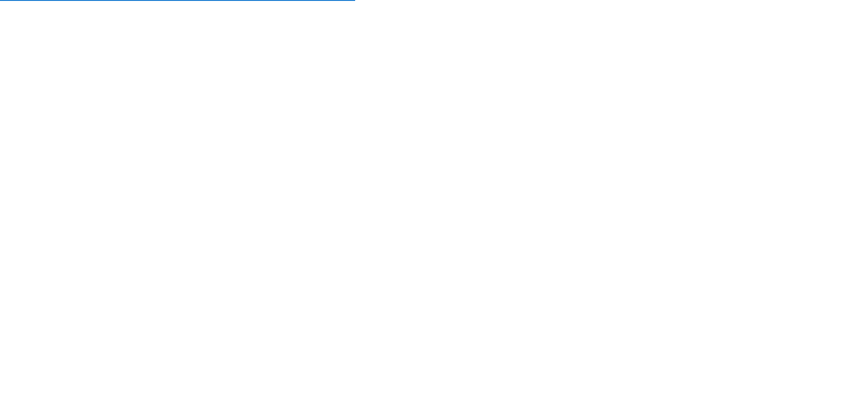
click at [0, 401] on nordpass-portal at bounding box center [0, 402] width 0 height 0
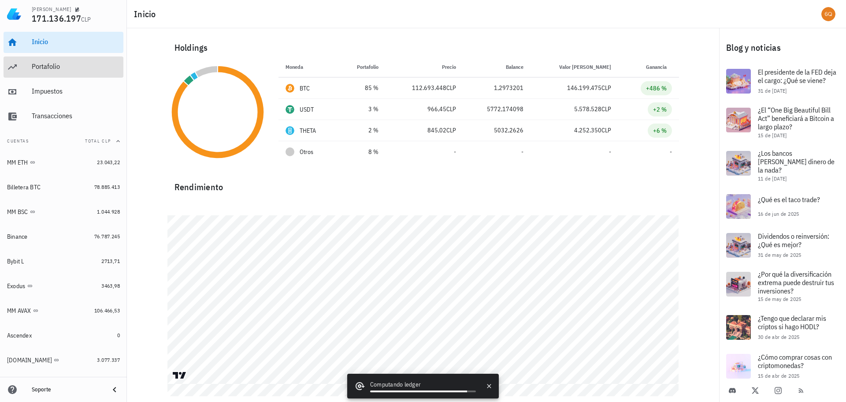
click at [54, 67] on div "Portafolio" at bounding box center [76, 66] width 88 height 8
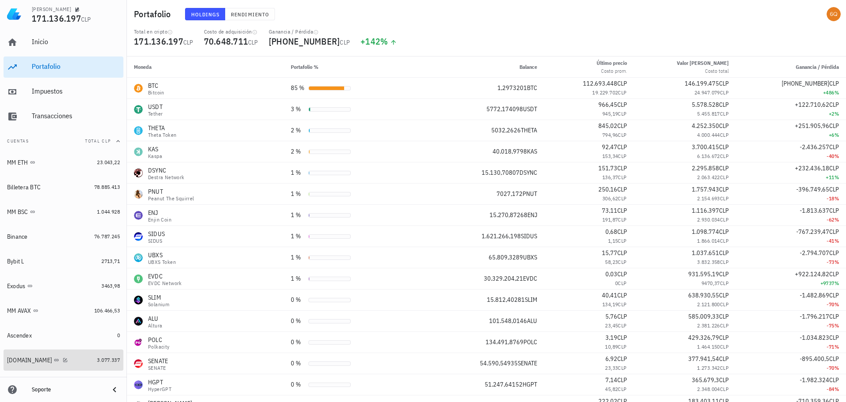
click at [18, 359] on div "[DOMAIN_NAME]" at bounding box center [29, 359] width 45 height 7
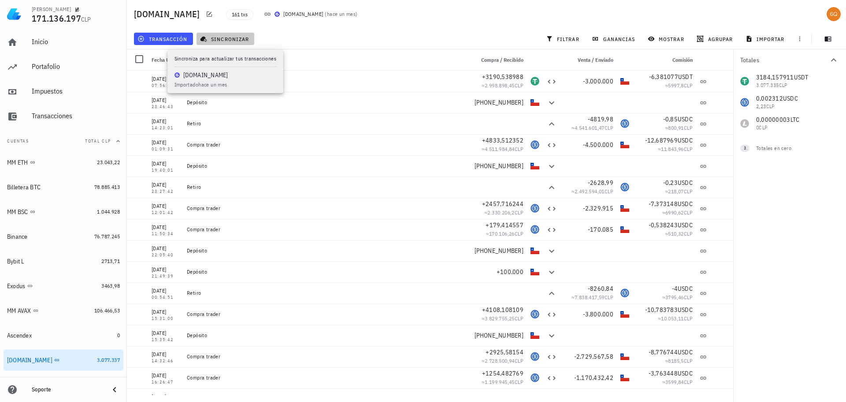
click at [235, 38] on span "sincronizar" at bounding box center [225, 38] width 47 height 7
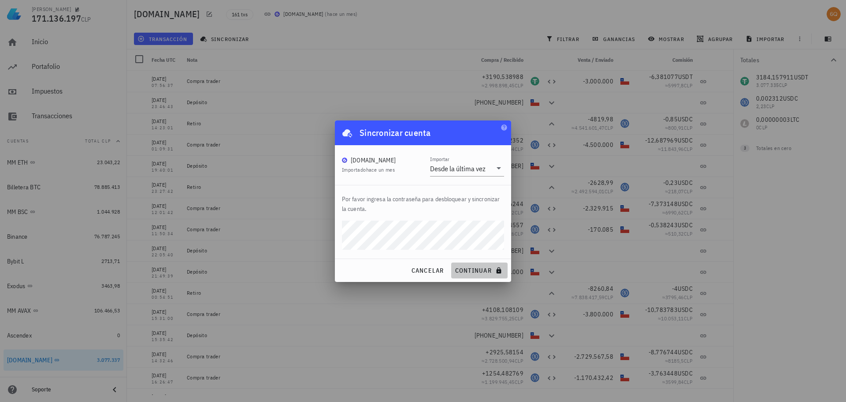
click at [466, 272] on span "continuar" at bounding box center [479, 270] width 49 height 8
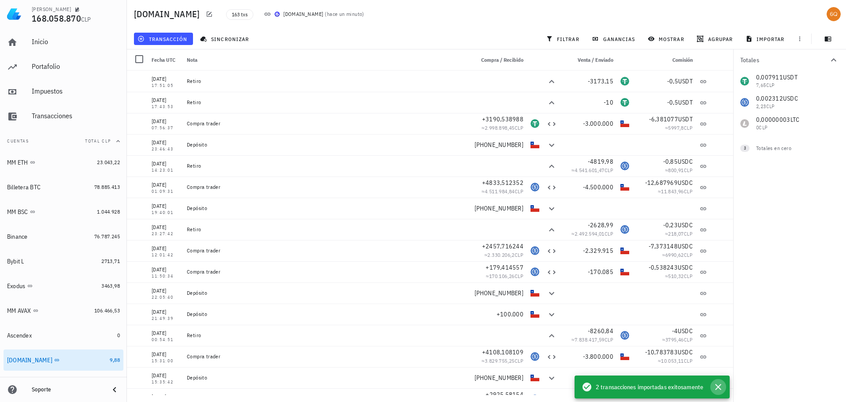
click at [719, 385] on icon "button" at bounding box center [718, 386] width 11 height 11
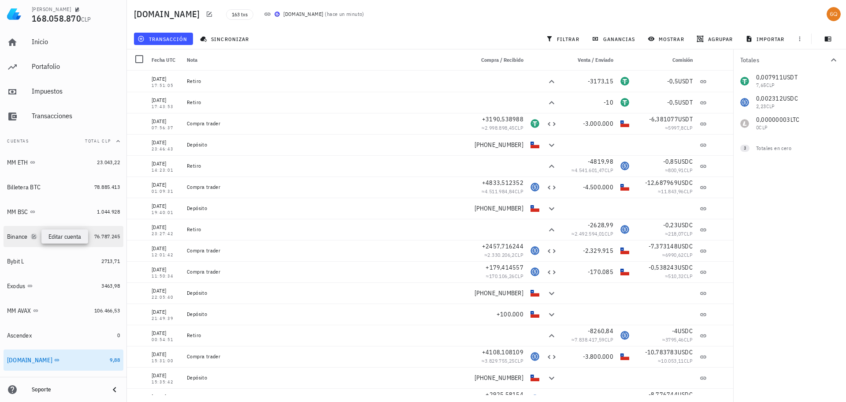
click at [35, 236] on icon "button" at bounding box center [33, 236] width 5 height 5
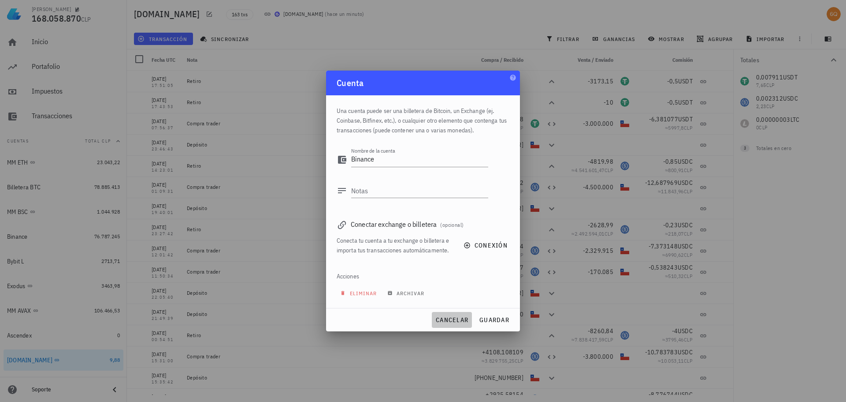
click at [452, 321] on span "cancelar" at bounding box center [452, 320] width 33 height 8
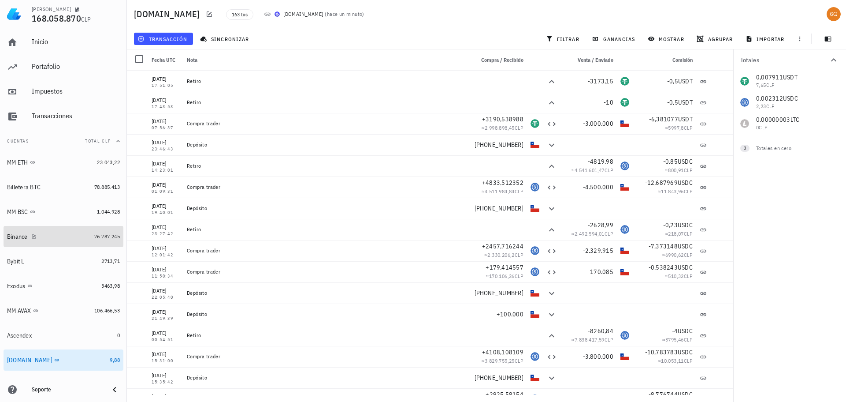
click at [66, 235] on div "Binance" at bounding box center [49, 236] width 84 height 8
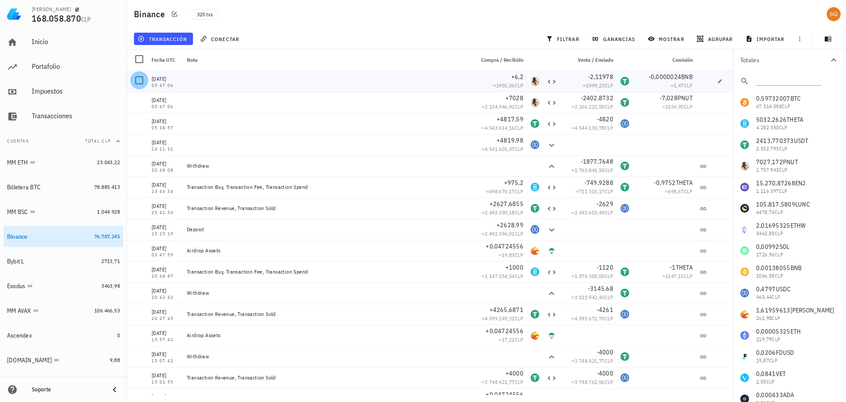
click at [138, 82] on div at bounding box center [139, 80] width 15 height 15
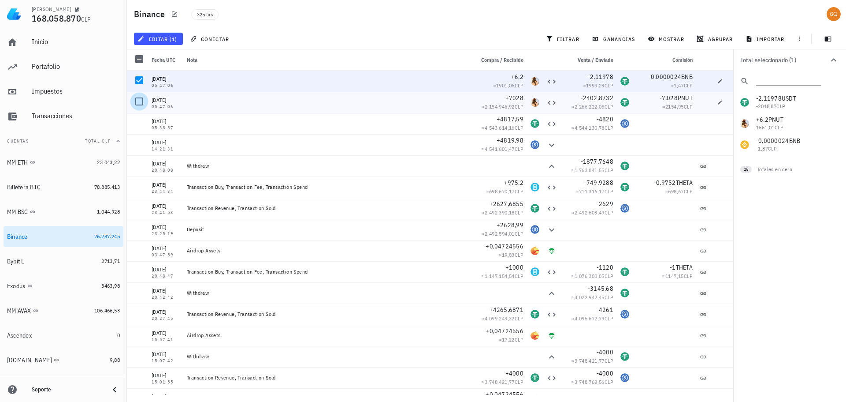
click at [139, 103] on div at bounding box center [139, 101] width 15 height 15
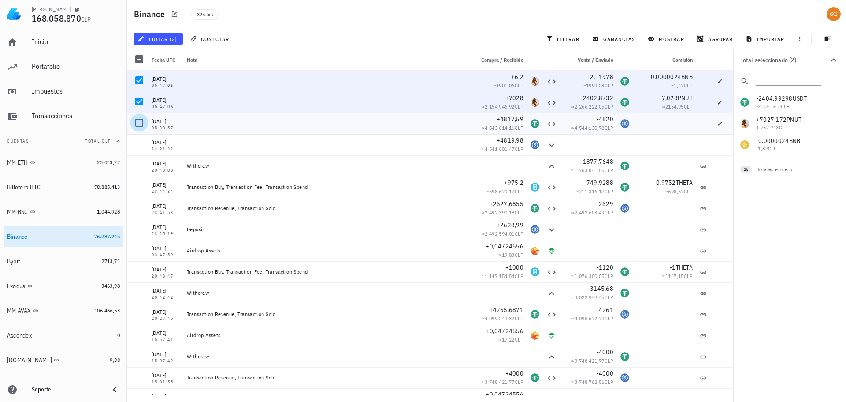
click at [137, 123] on div at bounding box center [139, 122] width 15 height 15
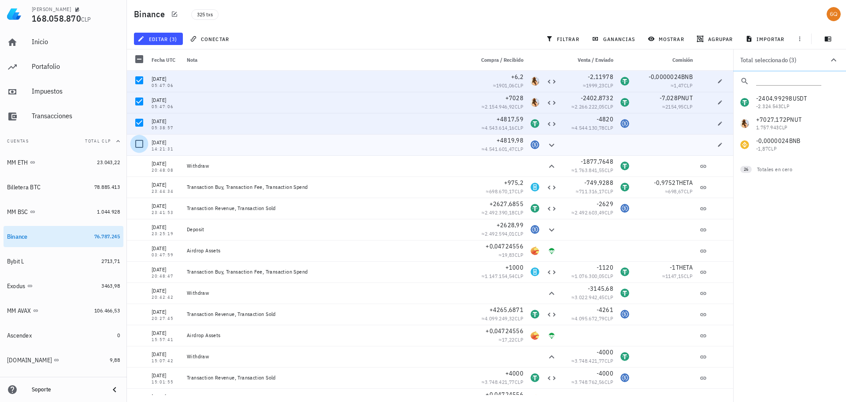
click at [138, 144] on div at bounding box center [139, 143] width 15 height 15
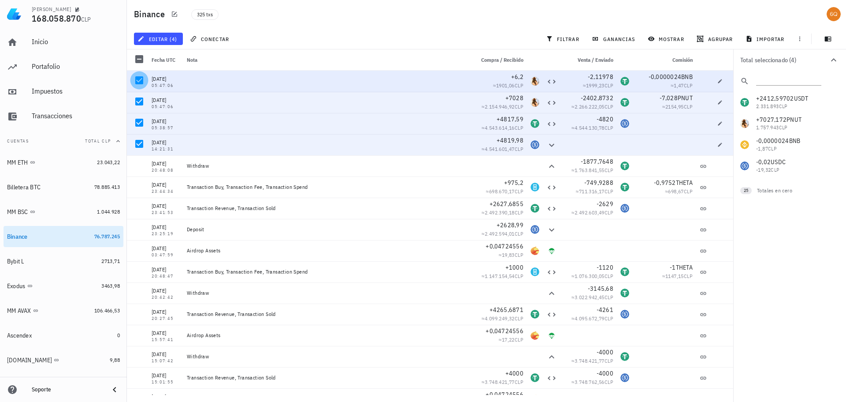
click at [140, 78] on div at bounding box center [139, 80] width 15 height 15
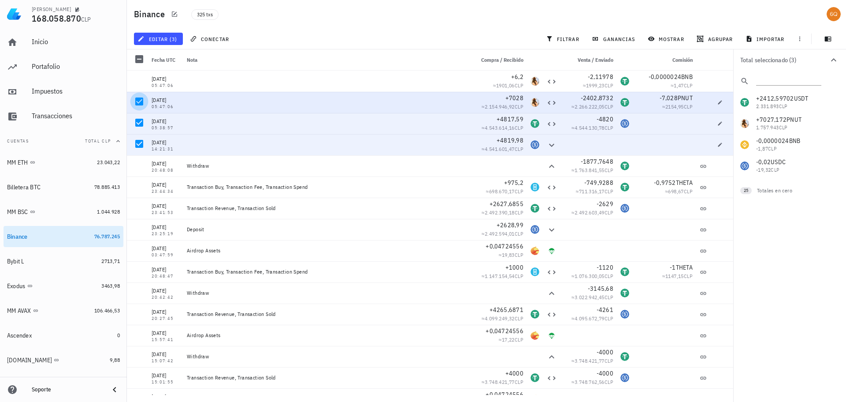
click at [138, 98] on div at bounding box center [139, 101] width 15 height 15
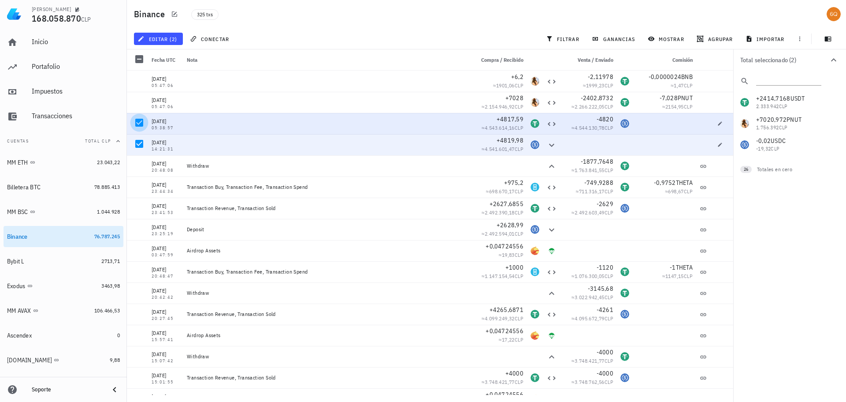
click at [140, 121] on div at bounding box center [139, 122] width 15 height 15
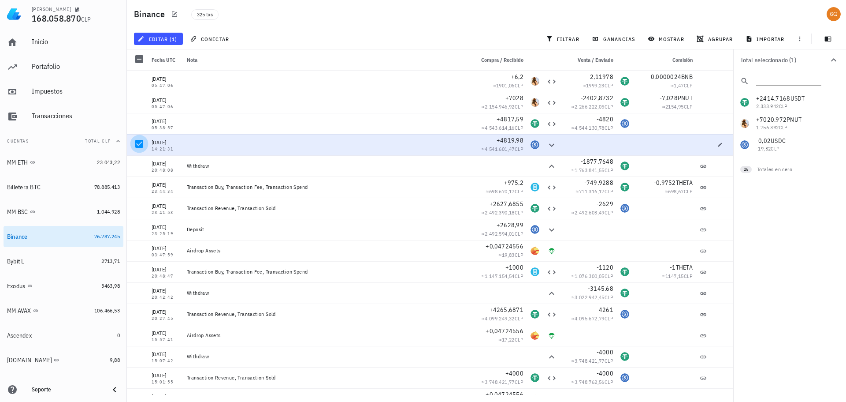
click at [140, 140] on div at bounding box center [139, 143] width 15 height 15
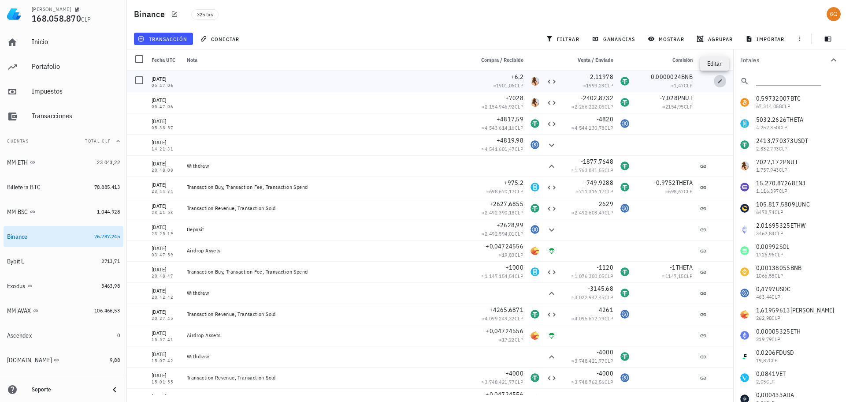
click at [718, 79] on icon "button" at bounding box center [720, 80] width 5 height 5
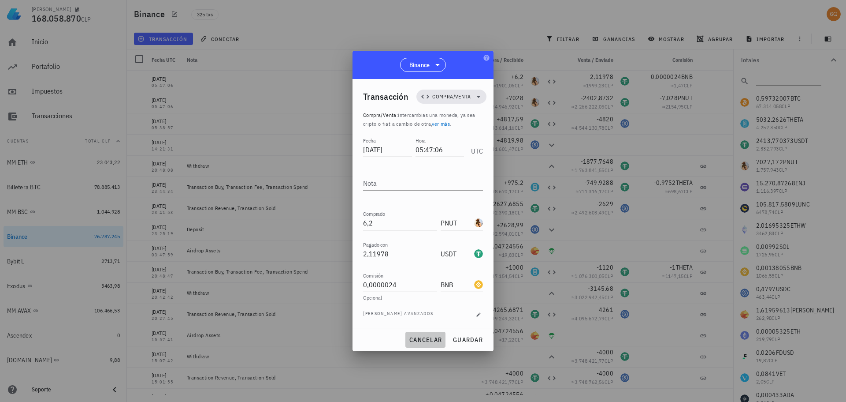
drag, startPoint x: 432, startPoint y: 339, endPoint x: 439, endPoint y: 334, distance: 8.1
click at [433, 339] on span "cancelar" at bounding box center [425, 339] width 33 height 8
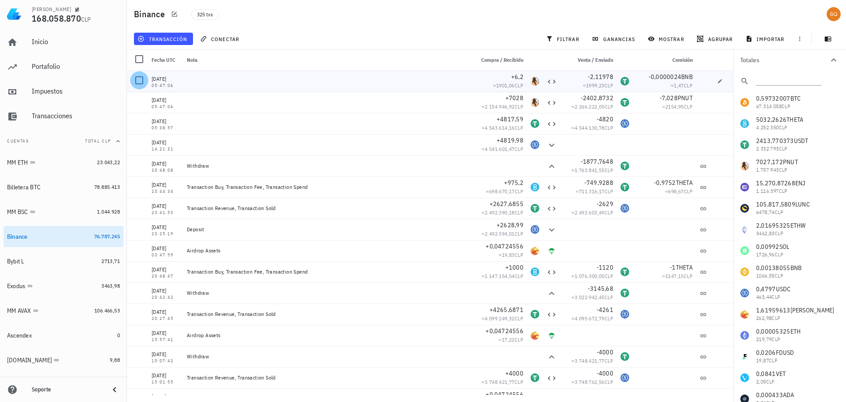
click at [140, 80] on div at bounding box center [139, 80] width 15 height 15
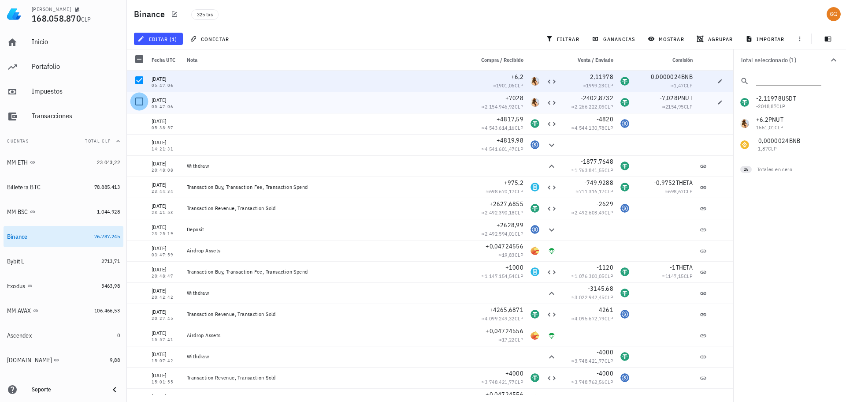
click at [136, 102] on div at bounding box center [139, 101] width 15 height 15
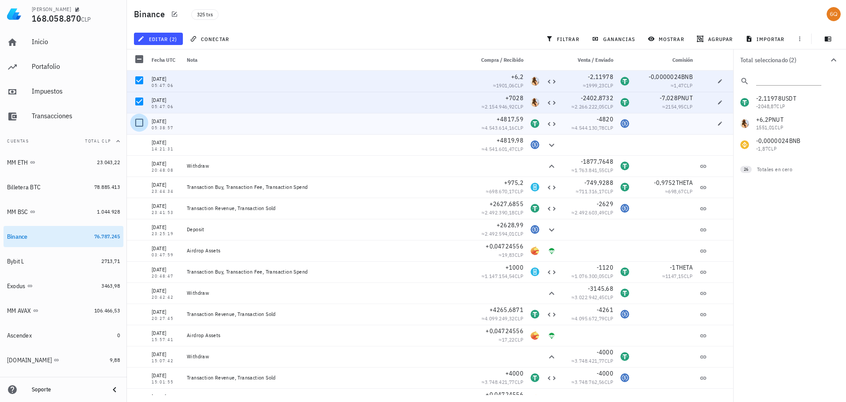
click at [138, 123] on div at bounding box center [139, 122] width 15 height 15
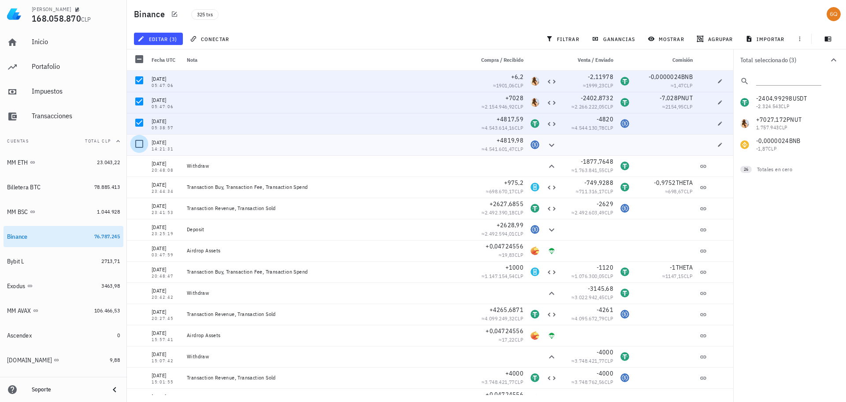
click at [138, 143] on div at bounding box center [139, 143] width 15 height 15
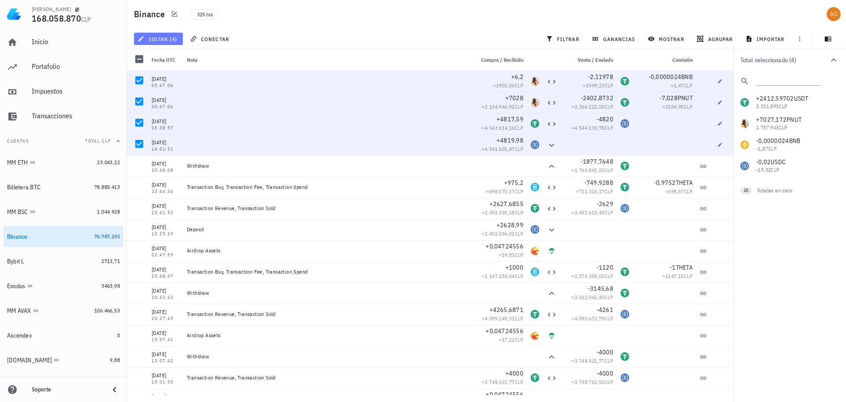
click at [159, 40] on span "editar (4)" at bounding box center [158, 38] width 38 height 7
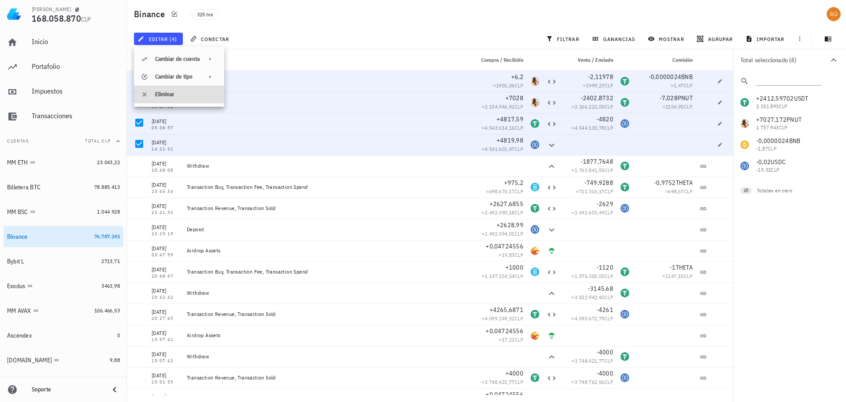
click at [167, 93] on div "Eliminar" at bounding box center [186, 94] width 62 height 7
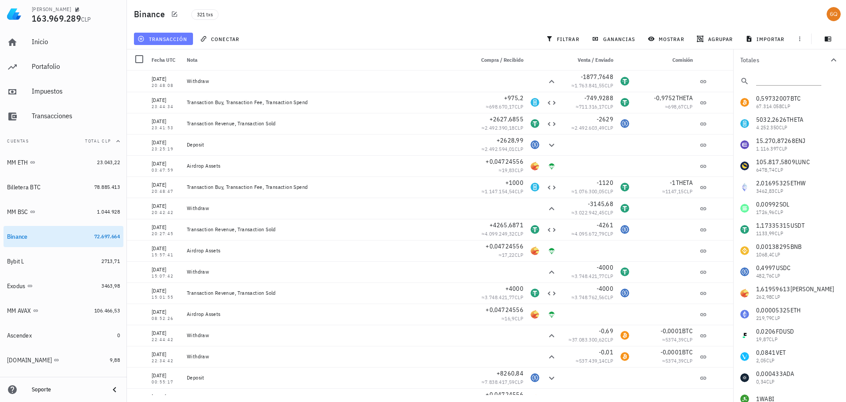
click at [174, 34] on button "transacción" at bounding box center [163, 39] width 59 height 12
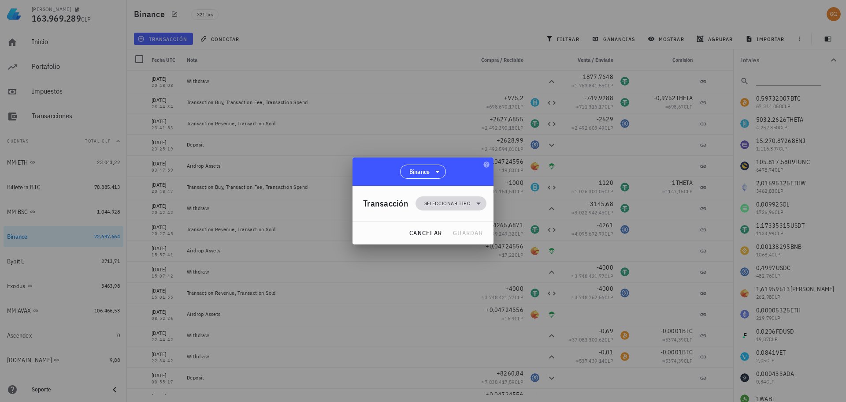
click at [475, 201] on icon at bounding box center [478, 203] width 11 height 11
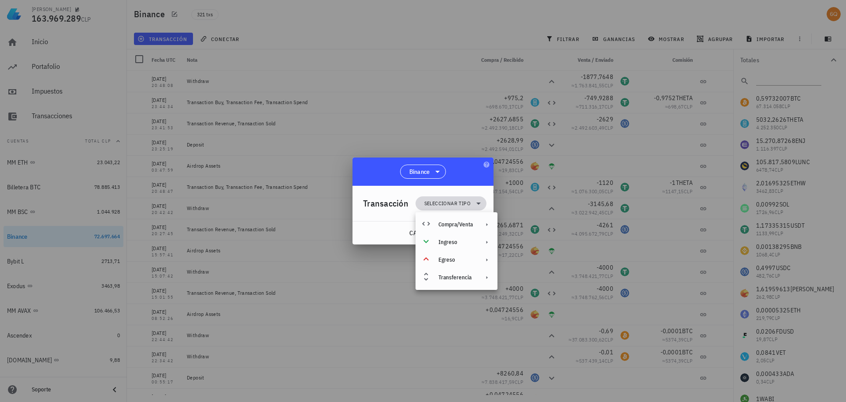
click at [475, 201] on icon at bounding box center [478, 203] width 11 height 11
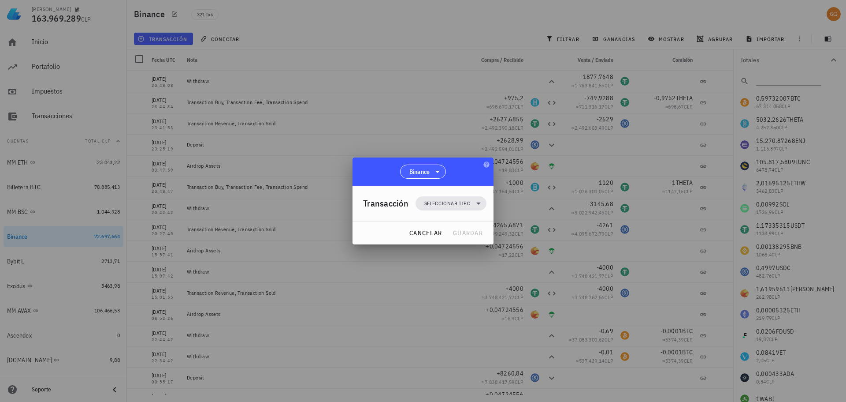
click at [439, 167] on icon at bounding box center [437, 171] width 11 height 11
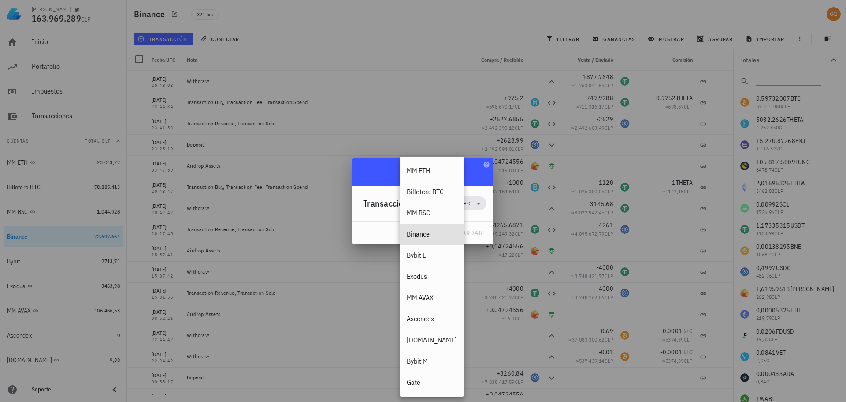
click at [470, 167] on div "Binance" at bounding box center [423, 171] width 141 height 28
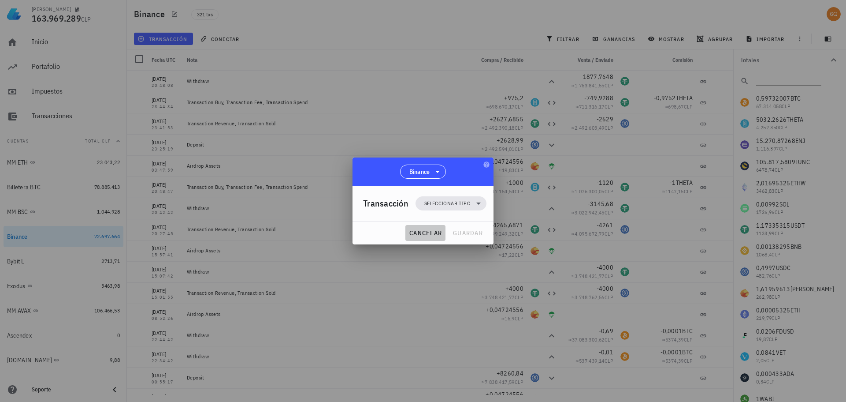
click at [432, 231] on span "cancelar" at bounding box center [425, 233] width 33 height 8
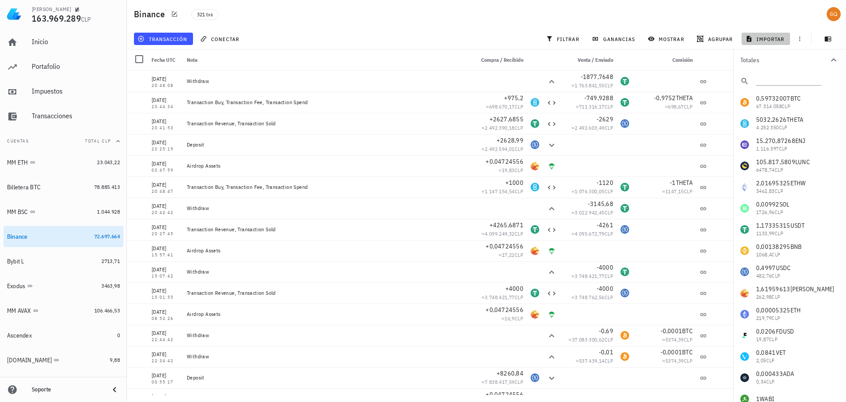
click at [762, 41] on span "importar" at bounding box center [766, 38] width 37 height 7
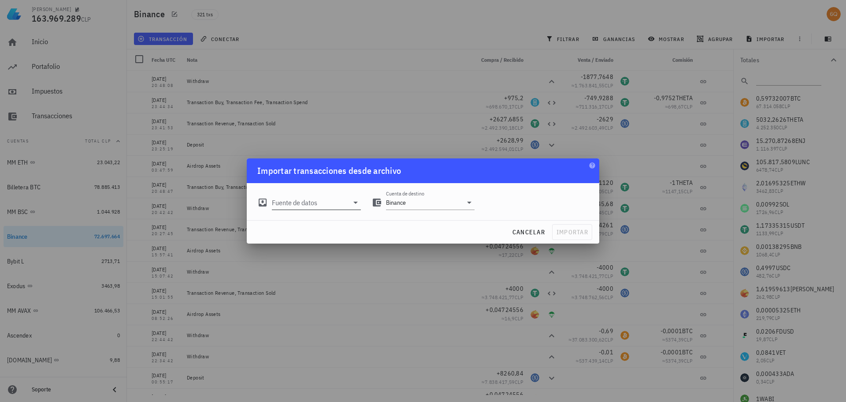
click at [350, 204] on div at bounding box center [355, 202] width 12 height 11
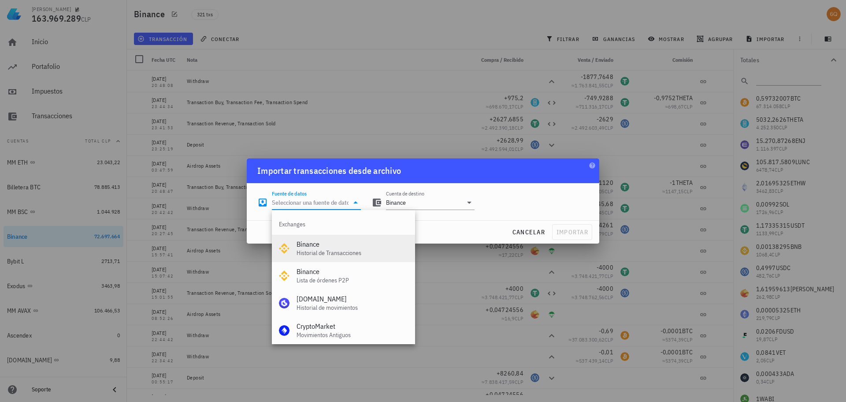
click at [334, 244] on div "Binance" at bounding box center [353, 244] width 112 height 8
type input "Binance"
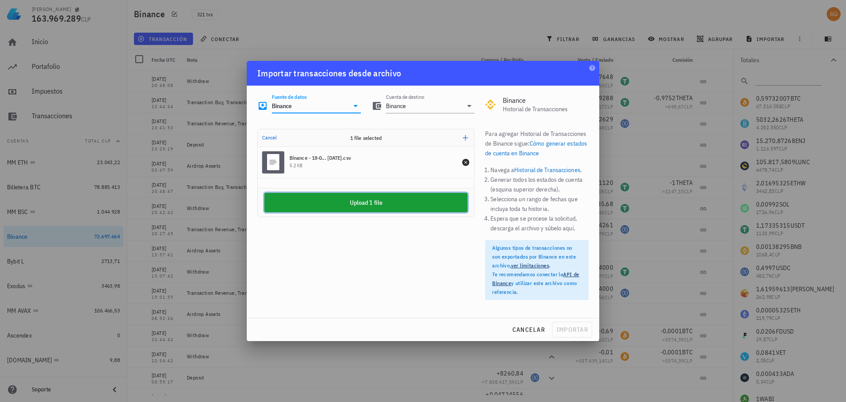
click at [389, 201] on button "Upload 1 file" at bounding box center [366, 202] width 203 height 19
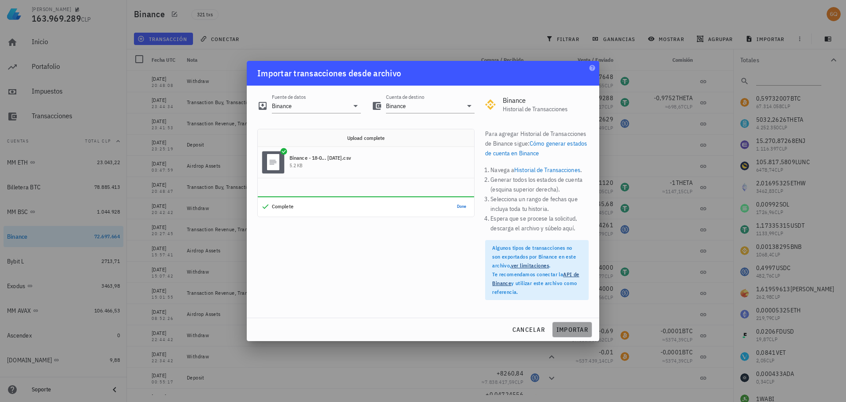
click at [573, 330] on span "importar" at bounding box center [572, 329] width 32 height 8
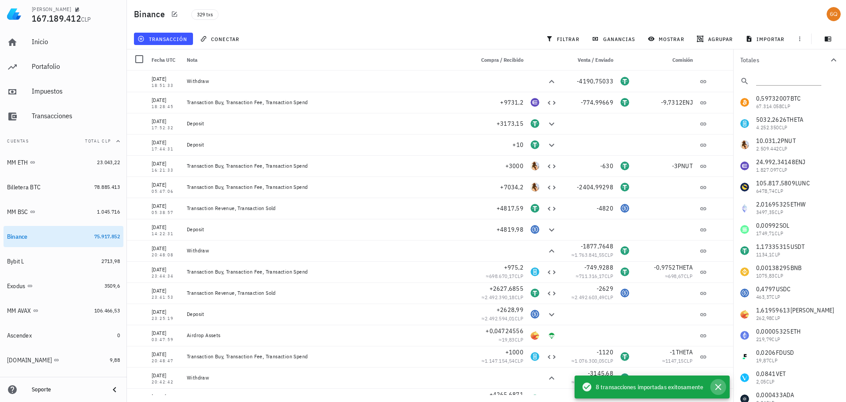
click at [719, 387] on icon "button" at bounding box center [718, 387] width 6 height 6
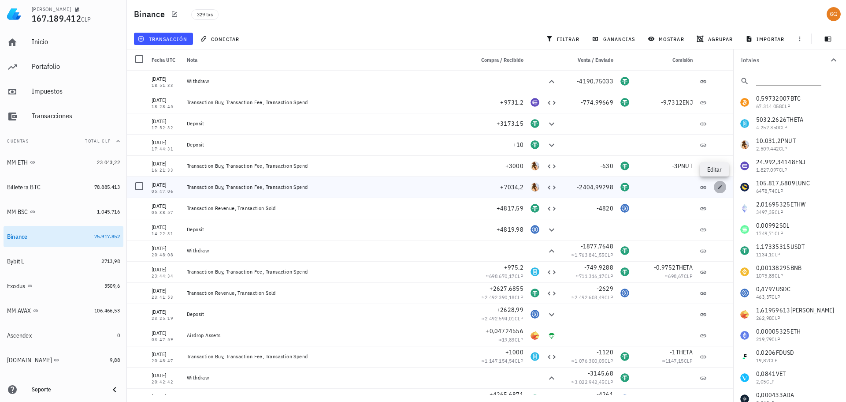
click at [718, 187] on icon "button" at bounding box center [720, 186] width 5 height 5
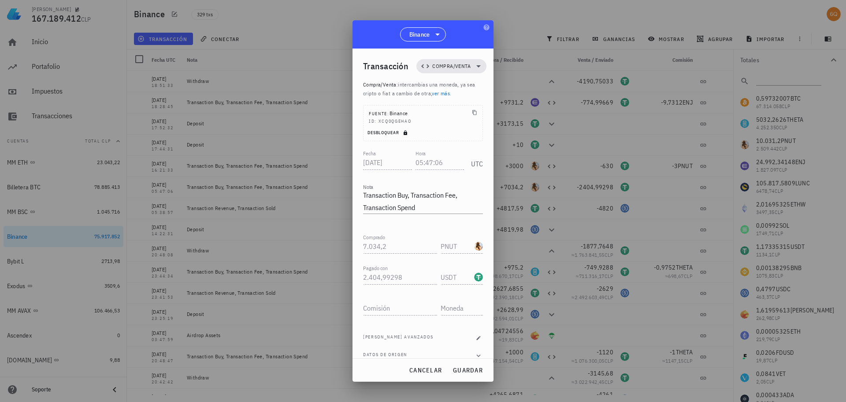
click at [393, 133] on span "Desbloquear" at bounding box center [388, 133] width 43 height 6
click at [387, 309] on input "Comisión" at bounding box center [400, 308] width 74 height 14
type input "7,028"
click at [443, 309] on input "text" at bounding box center [461, 308] width 41 height 14
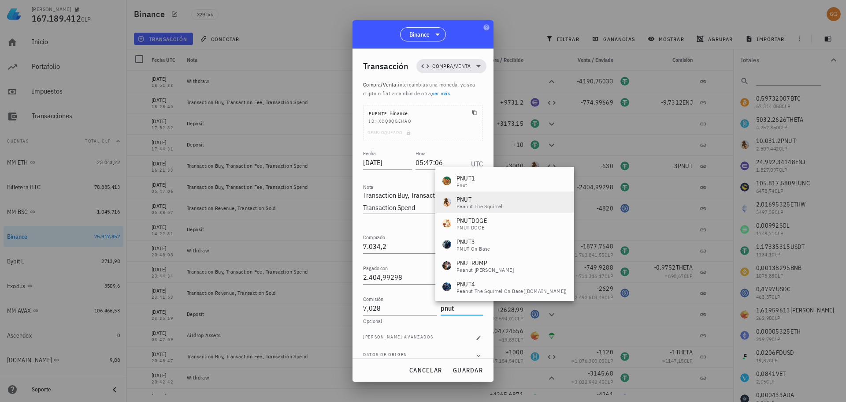
click at [466, 197] on div "PNUT" at bounding box center [480, 199] width 46 height 9
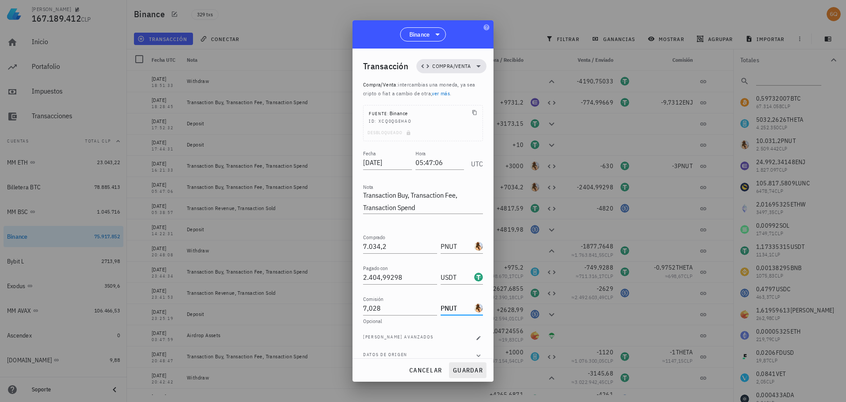
type input "PNUT"
click at [460, 370] on span "guardar" at bounding box center [468, 370] width 30 height 8
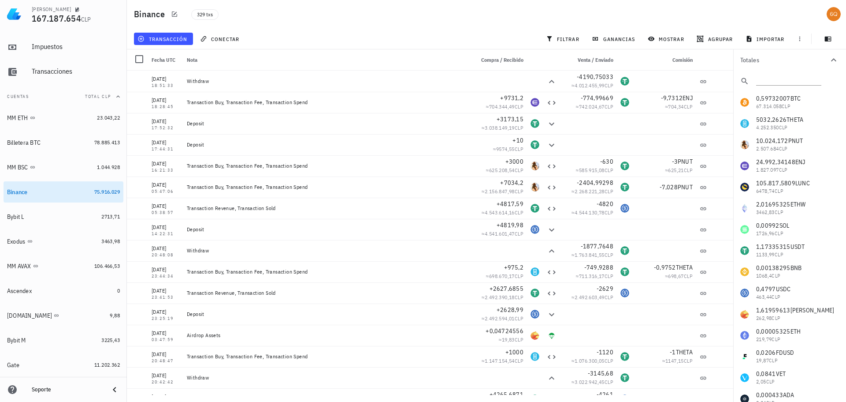
scroll to position [47, 0]
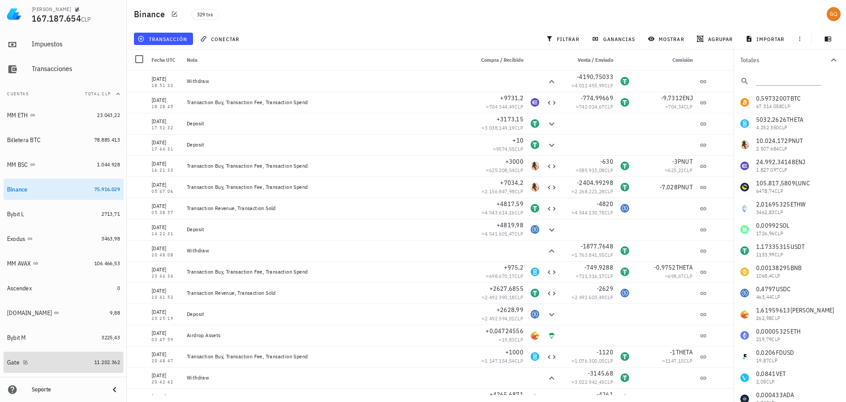
click at [63, 361] on div "Gate" at bounding box center [49, 362] width 84 height 8
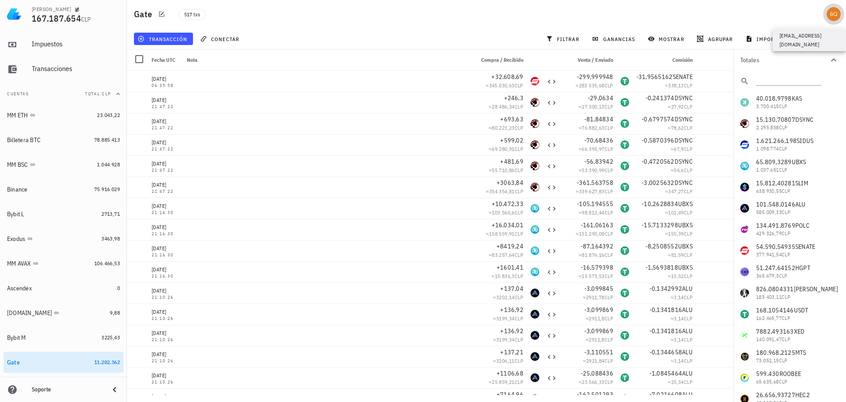
click at [831, 15] on div "avatar" at bounding box center [834, 14] width 14 height 14
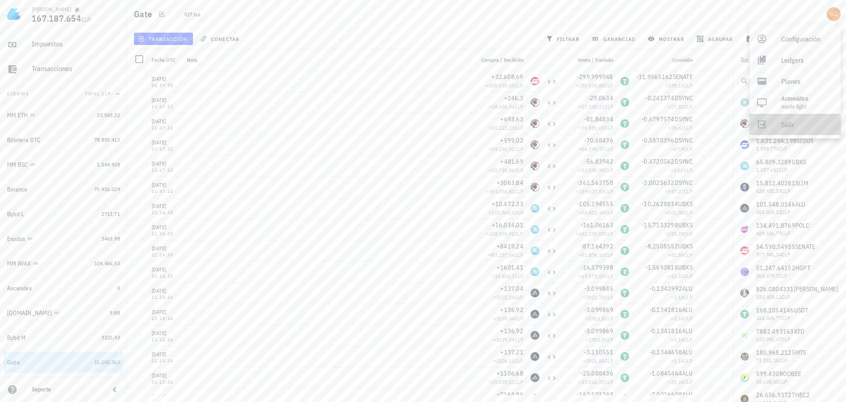
click at [785, 123] on div "Salir" at bounding box center [808, 125] width 52 height 18
